Goal: Task Accomplishment & Management: Use online tool/utility

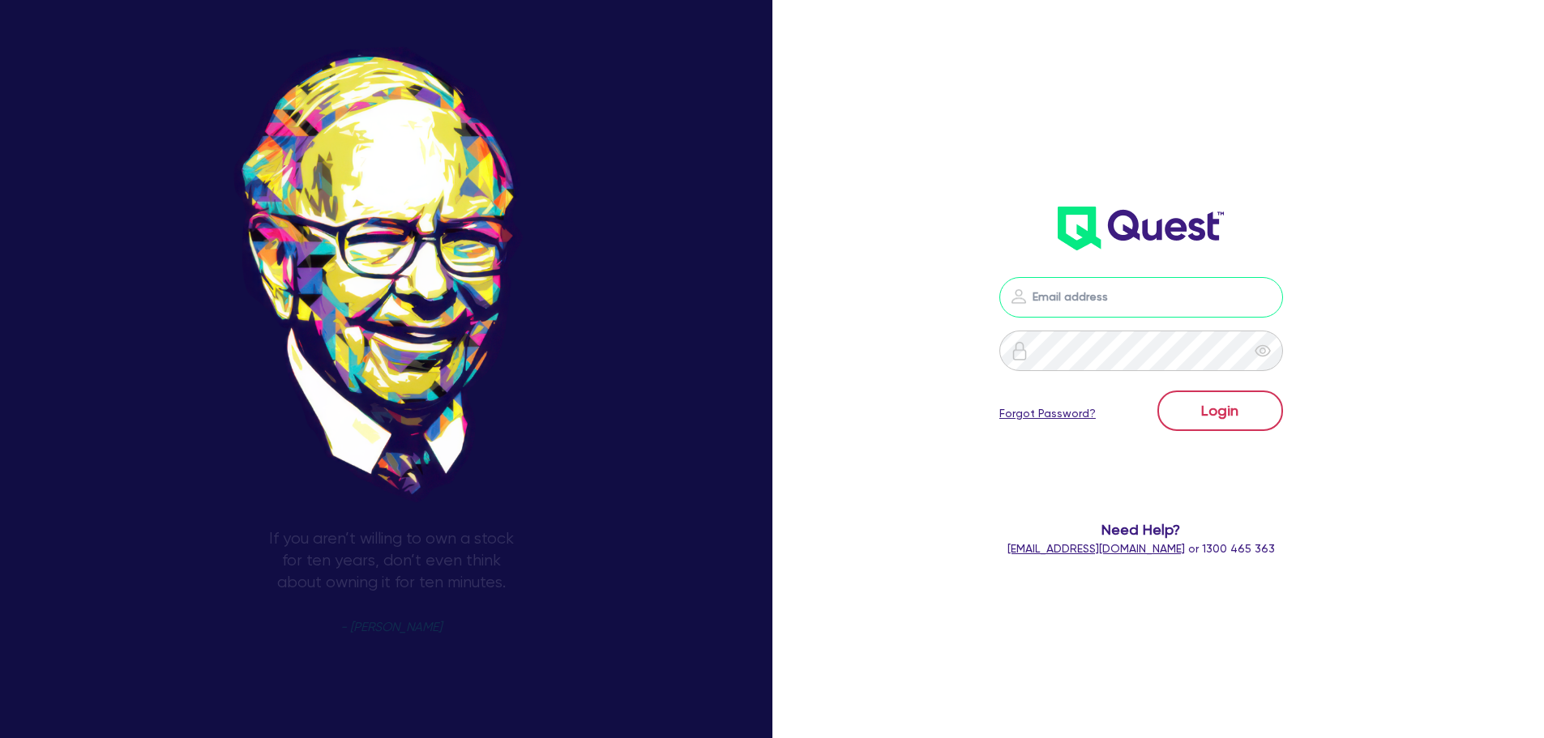
type input "[PERSON_NAME][EMAIL_ADDRESS][DOMAIN_NAME]"
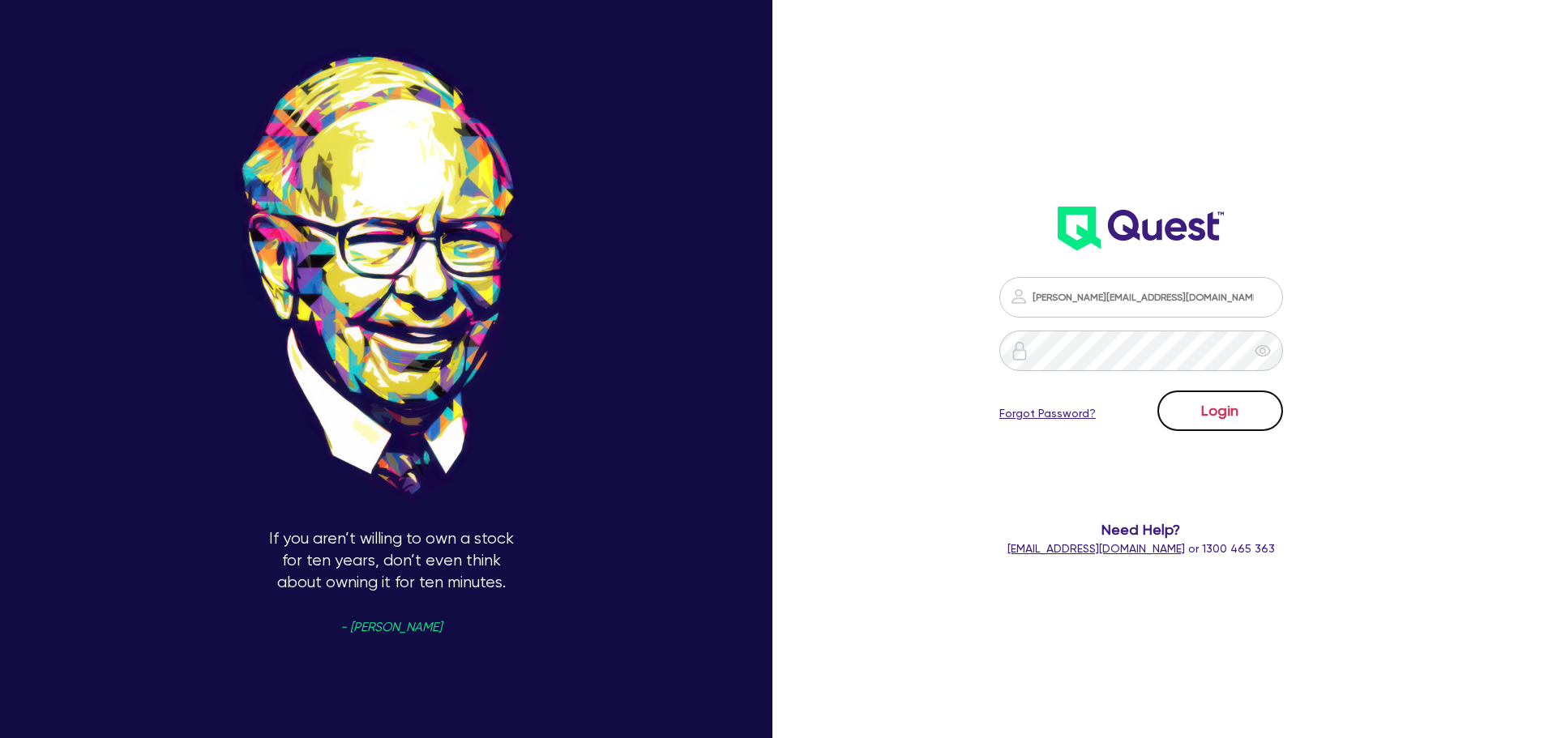
click at [1223, 415] on button "Login" at bounding box center [1221, 411] width 126 height 41
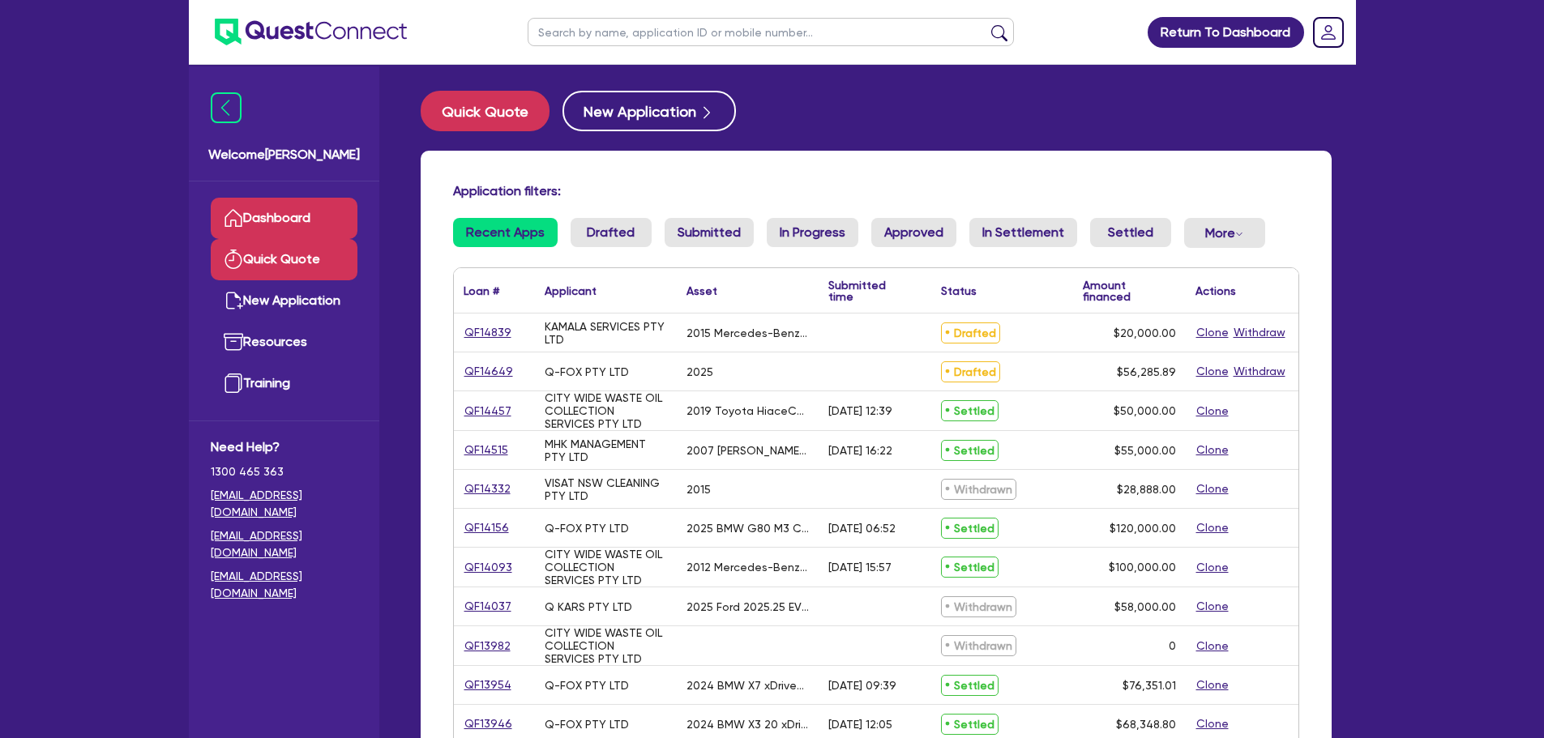
click at [306, 260] on link "Quick Quote" at bounding box center [284, 259] width 147 height 41
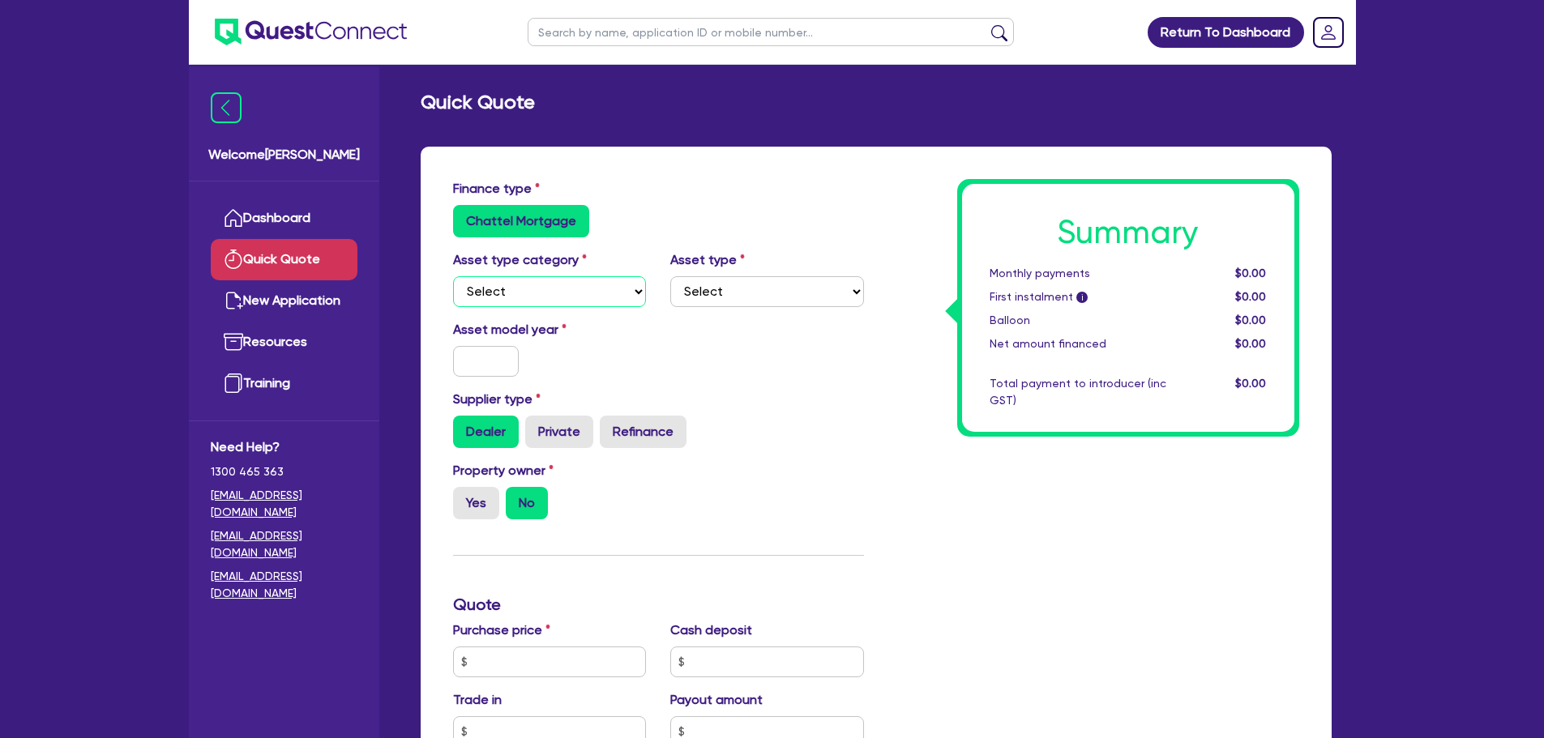
click at [615, 298] on select "Select Cars and light trucks Primary assets Secondary assets Tertiary assets" at bounding box center [550, 291] width 194 height 31
select select "CARS_AND_LIGHT_TRUCKS"
click at [453, 276] on select "Select Cars and light trucks Primary assets Secondary assets Tertiary assets" at bounding box center [550, 291] width 194 height 31
click at [794, 297] on select "Select Passenger vehicles Vans and utes Light trucks up to 4.5 tonne" at bounding box center [767, 291] width 194 height 31
select select "LIGHT_TRUCKS"
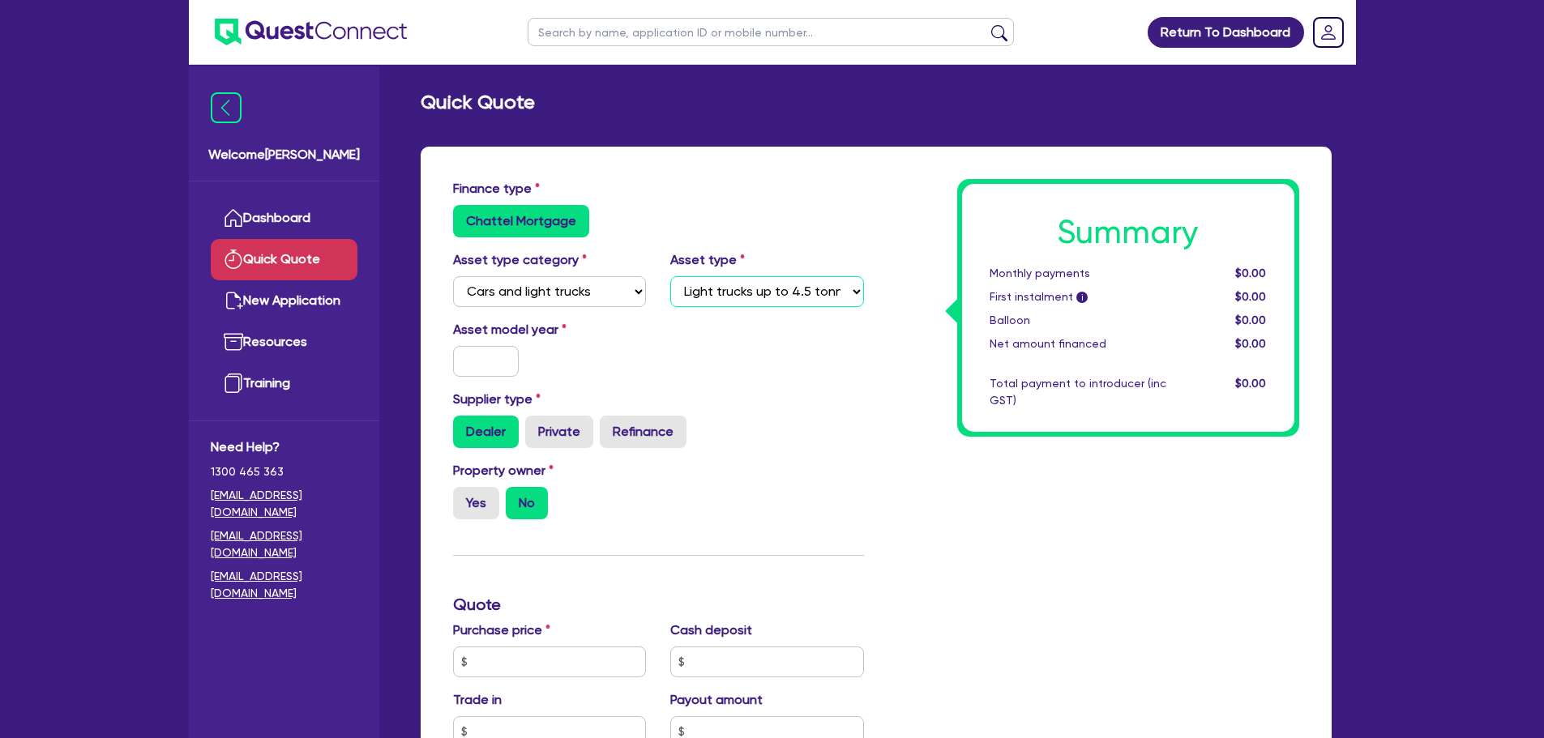
click at [670, 276] on select "Select Passenger vehicles Vans and utes Light trucks up to 4.5 tonne" at bounding box center [767, 291] width 194 height 31
click at [568, 285] on select "Select Cars and light trucks Primary assets Secondary assets Tertiary assets" at bounding box center [550, 291] width 194 height 31
select select "PRIMARY_ASSETS"
click at [453, 276] on select "Select Cars and light trucks Primary assets Secondary assets Tertiary assets" at bounding box center [550, 291] width 194 height 31
select select
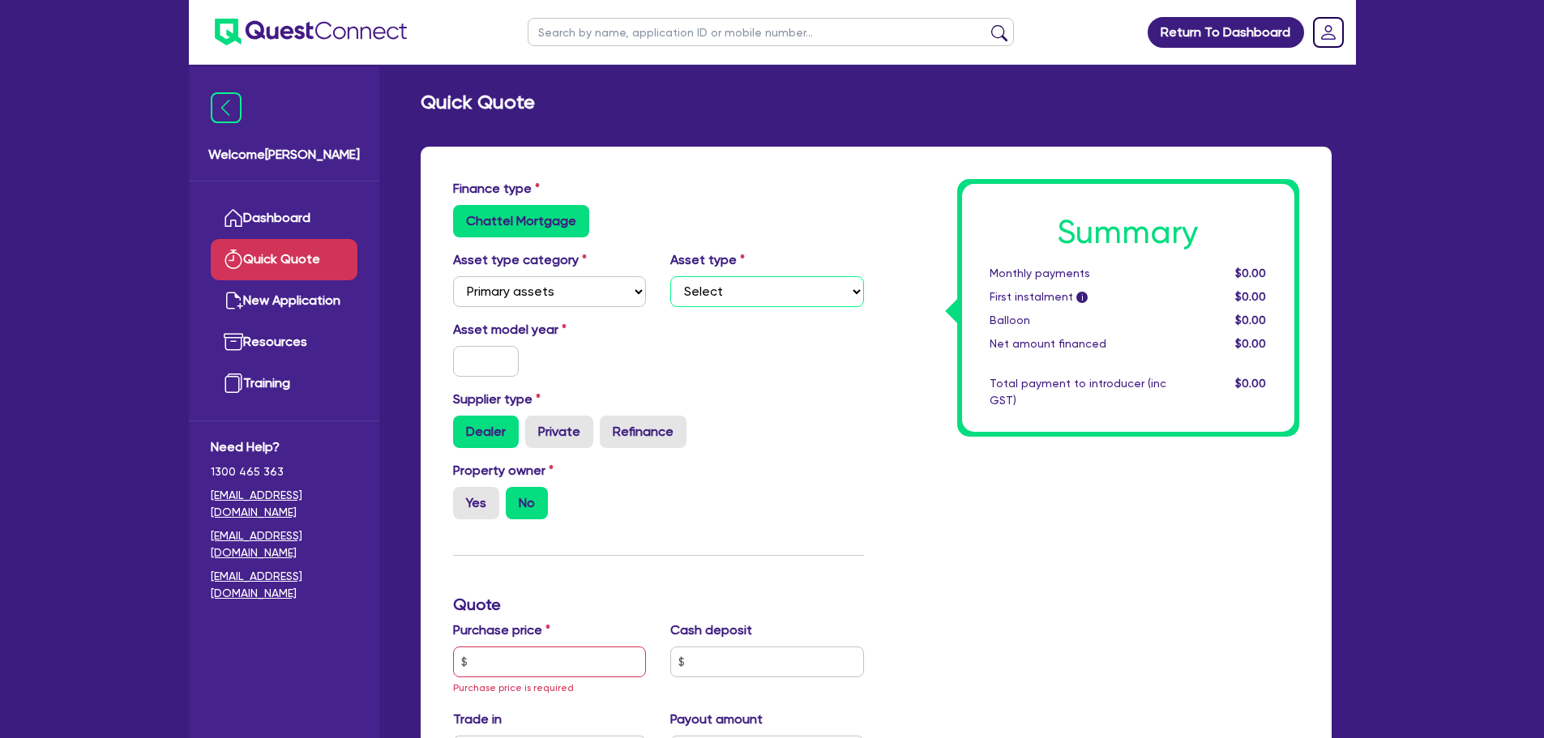
click at [748, 292] on select "Select Heavy trucks over 4.5 tonne Trailers Bus and coaches Yellow goods and ex…" at bounding box center [767, 291] width 194 height 31
click at [905, 235] on div "Summary Monthly payments $0.00 First instalment i $0.00 Balloon $0.00 Net amoun…" at bounding box center [1093, 671] width 435 height 985
